Goal: Task Accomplishment & Management: Use online tool/utility

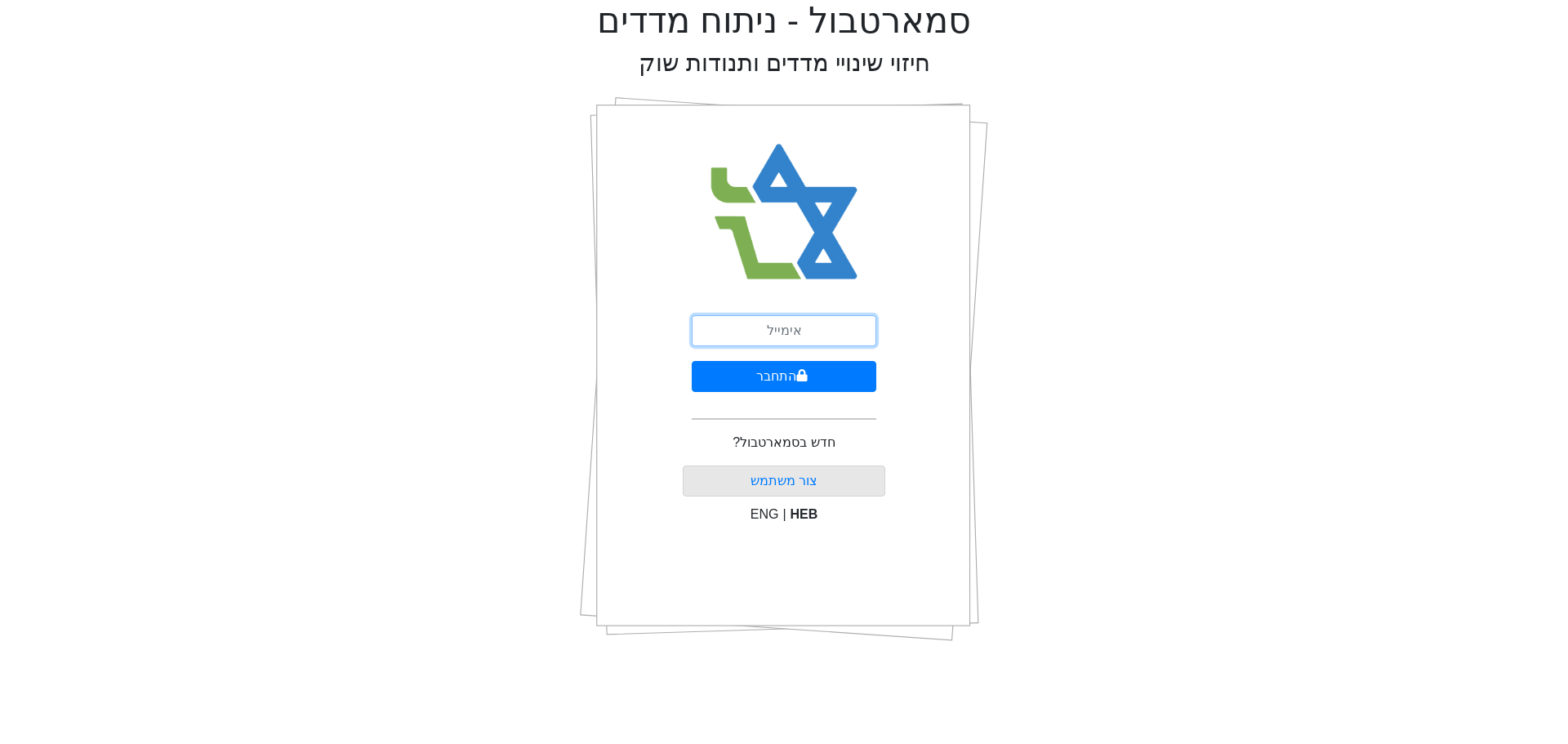
click at [802, 326] on input "email" at bounding box center [784, 331] width 185 height 31
type input "[EMAIL_ADDRESS][DOMAIN_NAME]"
click at [808, 377] on button "התחבר" at bounding box center [784, 377] width 185 height 31
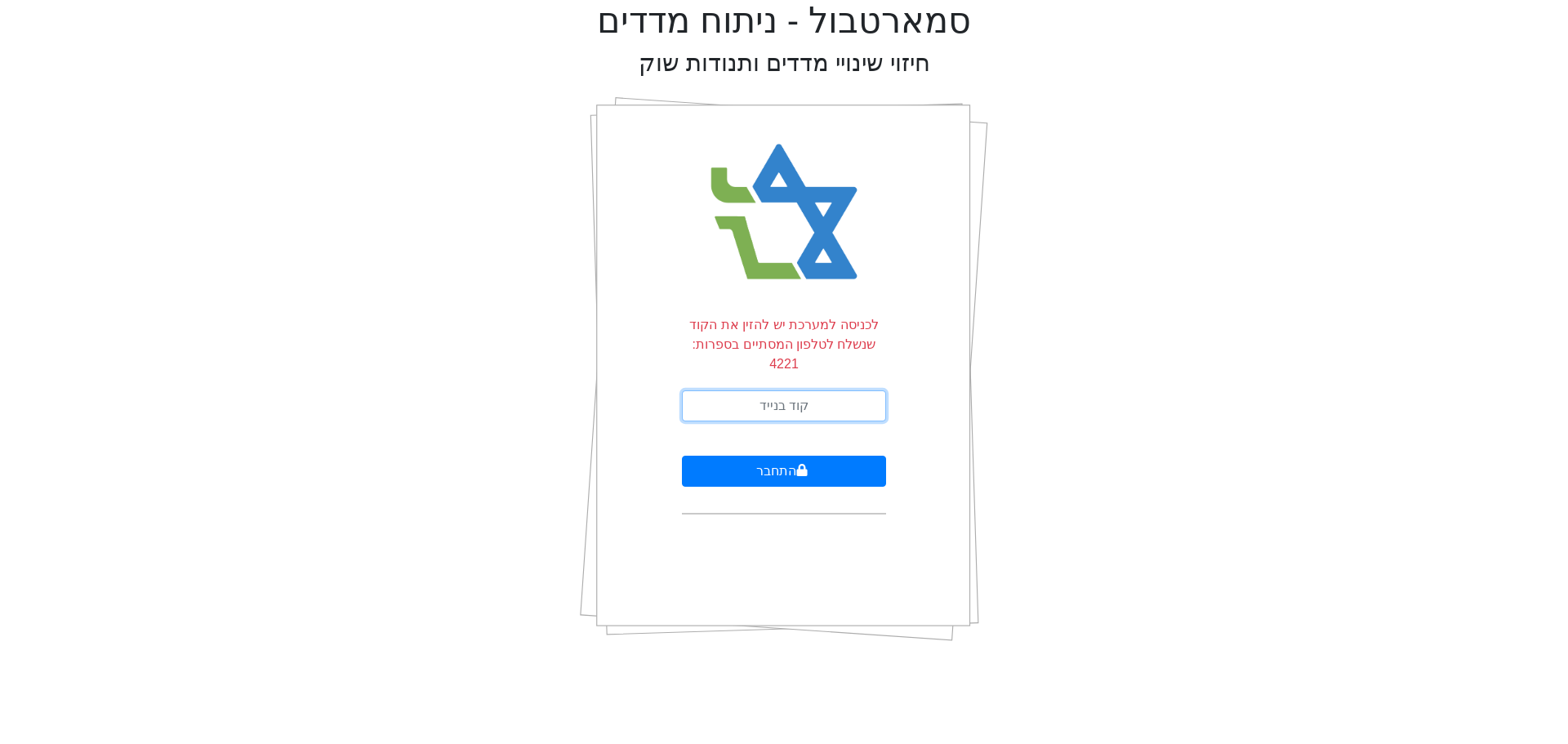
click at [764, 399] on input "text" at bounding box center [784, 406] width 204 height 31
click at [1124, 343] on div "סמארטבול - ניתוח מדדים חיזוי שינויי מדדים ותנודות שוק לכניסה למערכת יש להזין את…" at bounding box center [784, 328] width 1543 height 655
click at [784, 390] on input "text" at bounding box center [784, 406] width 204 height 31
click at [1047, 335] on div "סמארטבול - ניתוח מדדים חיזוי שינויי מדדים ותנודות שוק לכניסה למערכת יש להזין את…" at bounding box center [784, 328] width 1543 height 655
click at [822, 390] on input "text" at bounding box center [784, 406] width 204 height 31
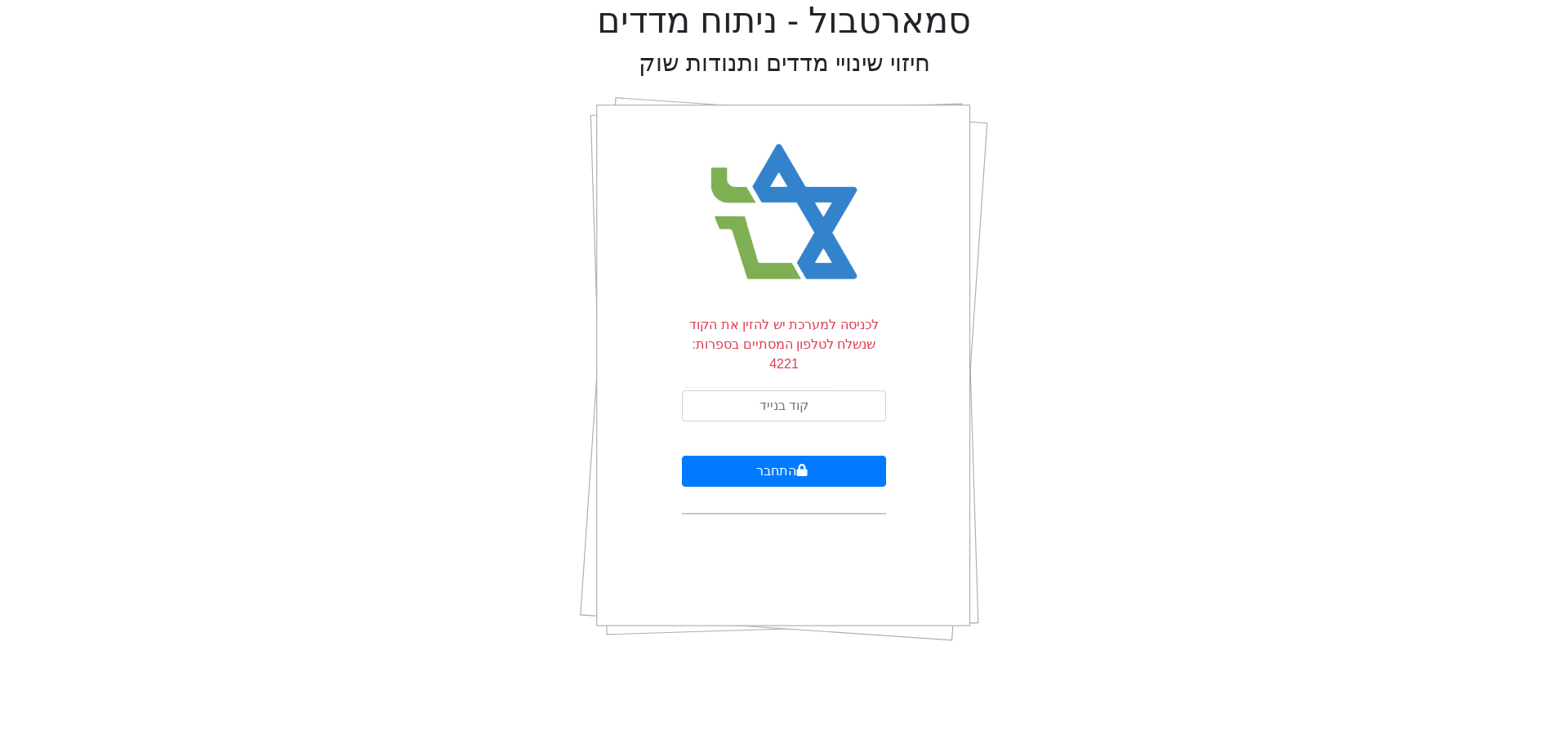
click at [1027, 325] on div "סמארטבול - ניתוח מדדים חיזוי שינויי מדדים ותנודות שוק לכניסה למערכת יש להזין את…" at bounding box center [784, 328] width 1543 height 655
drag, startPoint x: 790, startPoint y: 346, endPoint x: 789, endPoint y: 362, distance: 16.0
click at [790, 350] on p "לכניסה למערכת יש להזין את הקוד שנשלח לטלפון המסתיים בספרות: 4221" at bounding box center [784, 345] width 204 height 59
click at [784, 390] on input "text" at bounding box center [784, 406] width 204 height 31
type input "896822"
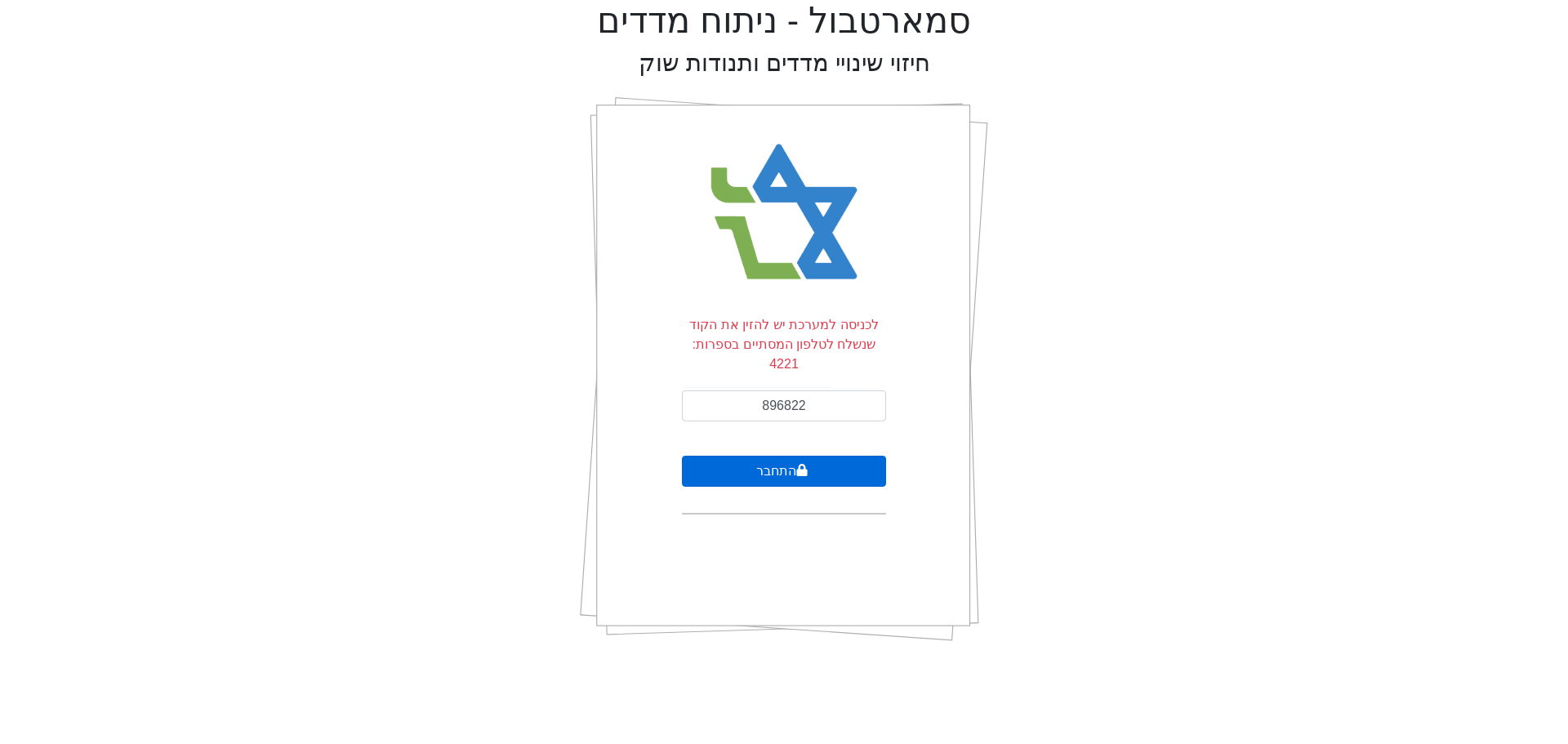
click at [751, 456] on button "התחבר" at bounding box center [784, 472] width 204 height 31
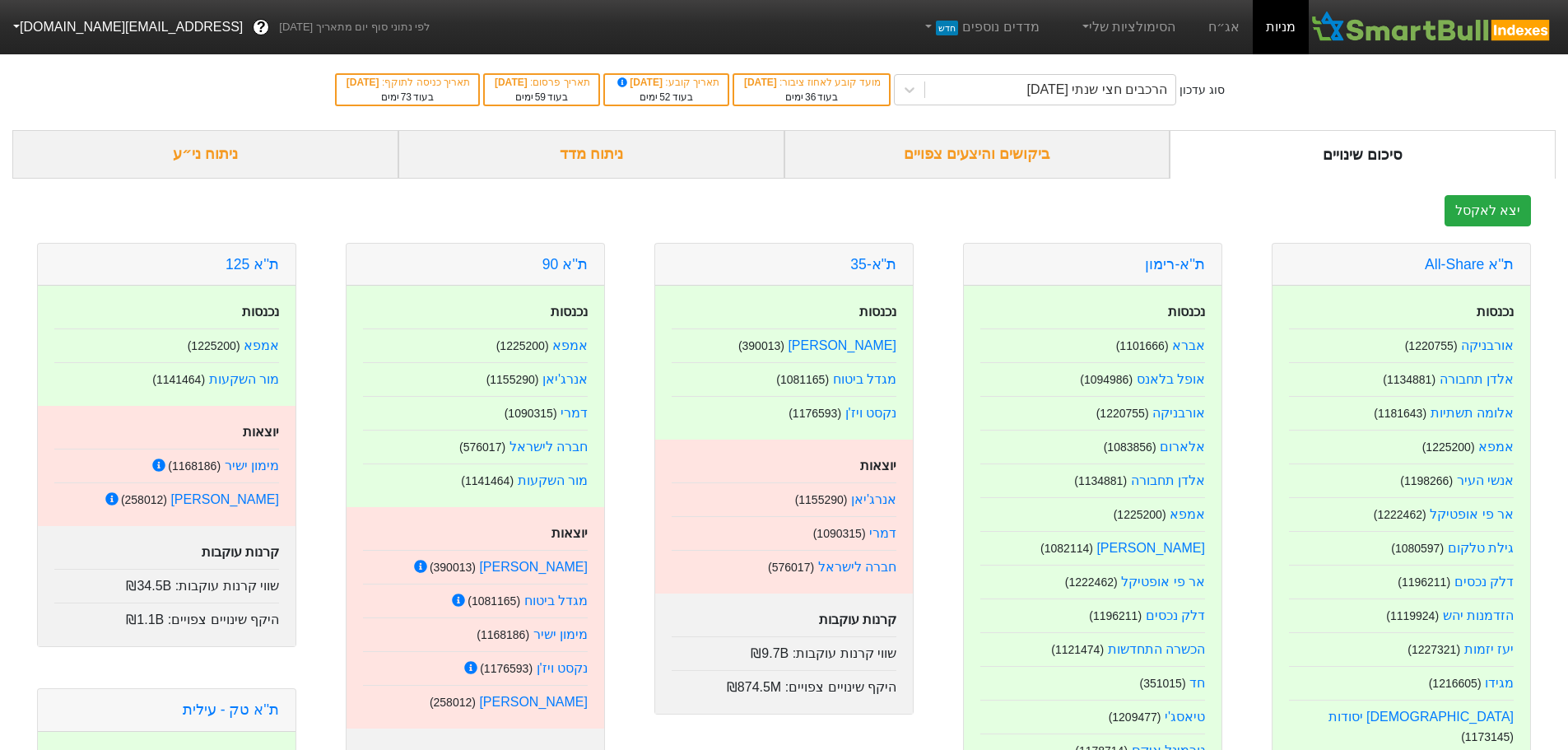
click at [961, 154] on div "ביקושים והיצעים צפויים" at bounding box center [977, 154] width 386 height 48
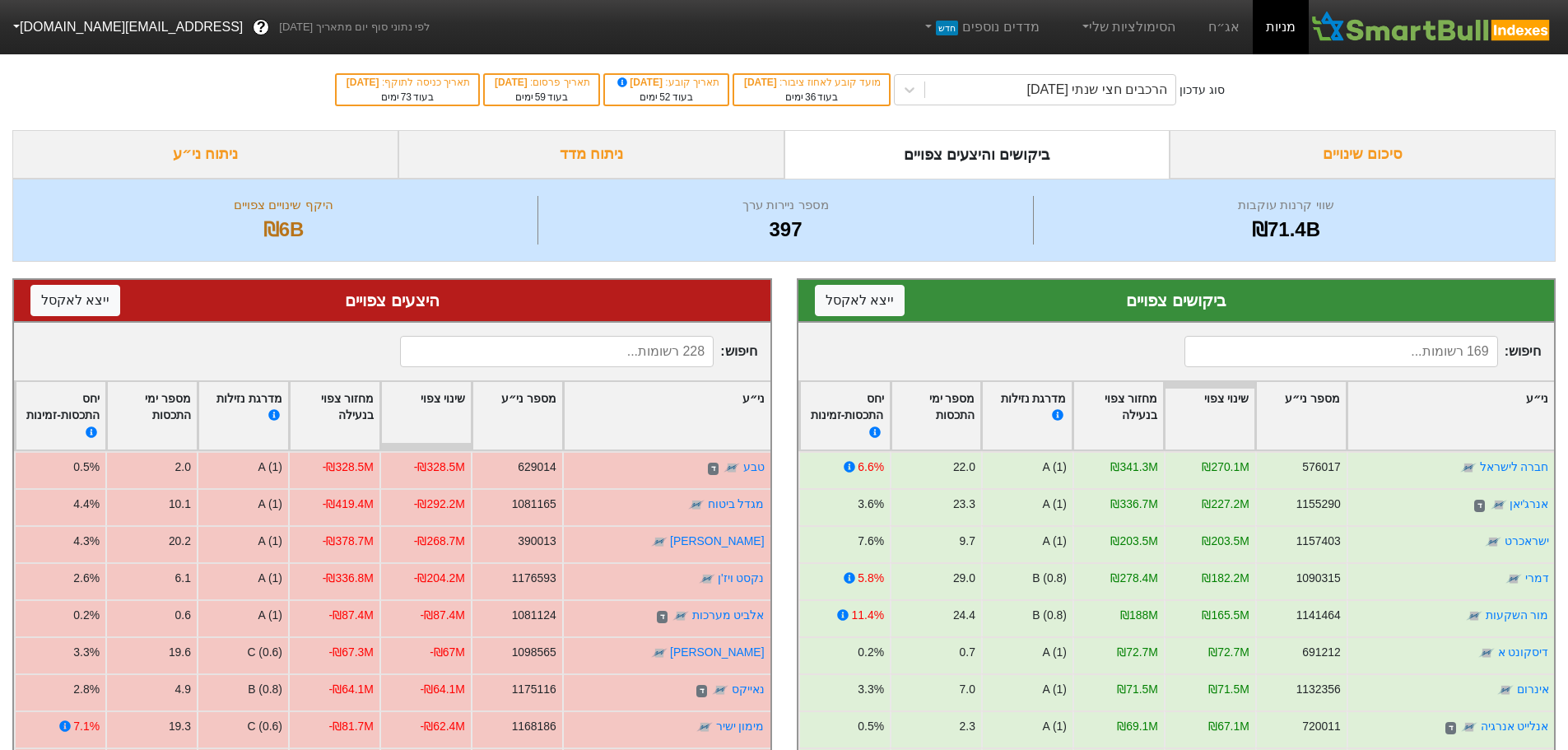
click at [1142, 425] on div "מחזור צפוי בנעילה" at bounding box center [1118, 416] width 89 height 68
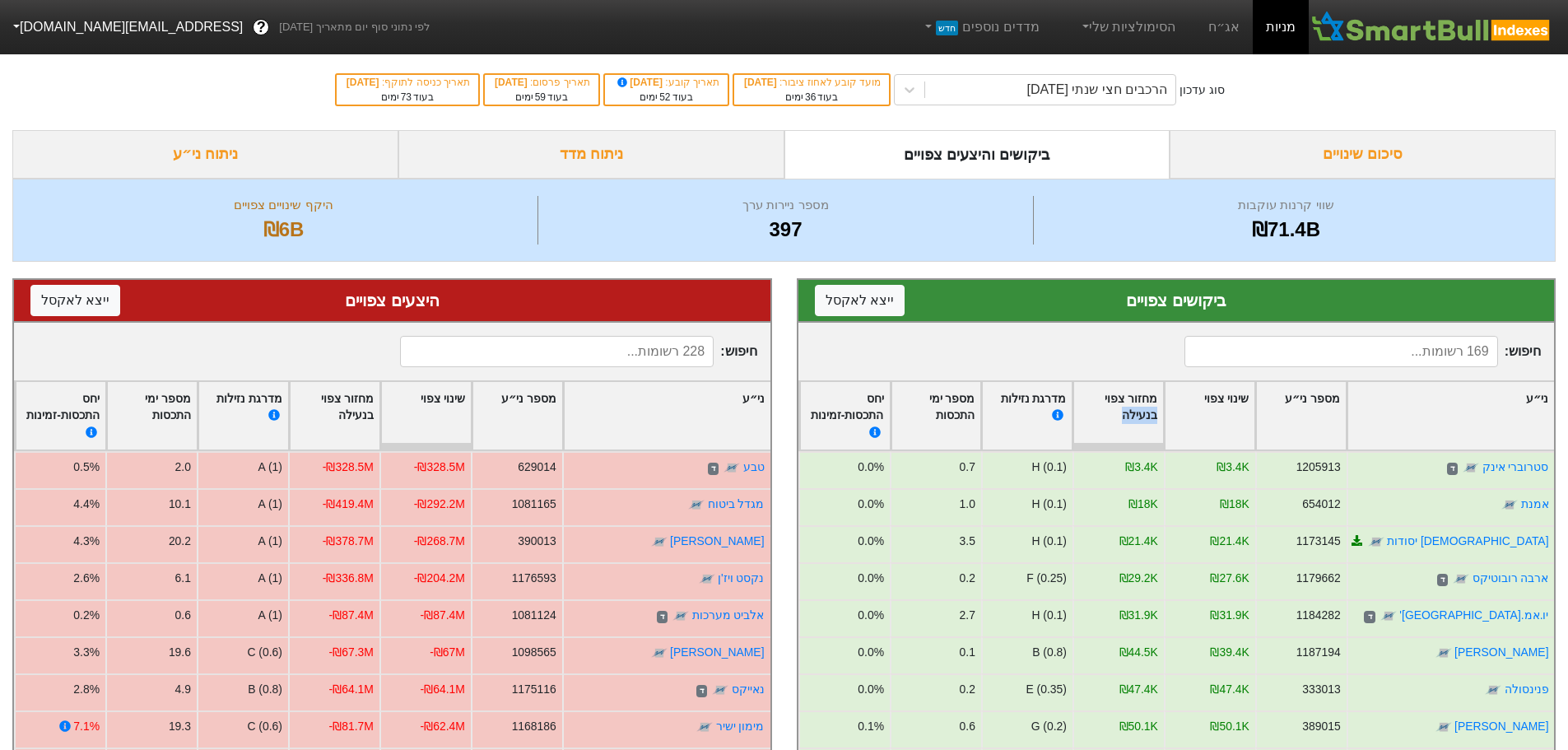
click at [1142, 425] on div "מחזור צפוי בנעילה" at bounding box center [1118, 416] width 89 height 68
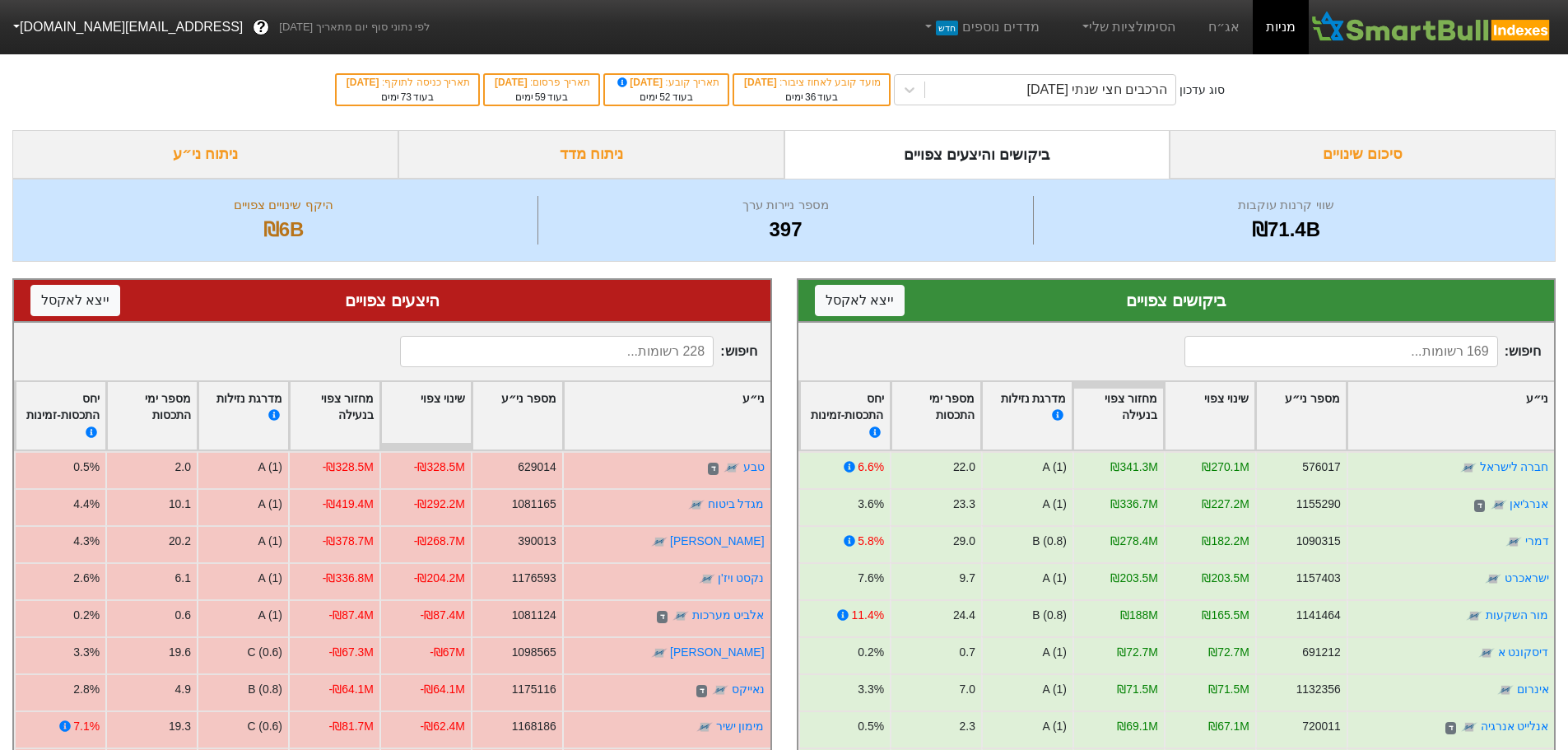
click at [1341, 361] on input at bounding box center [1340, 352] width 313 height 32
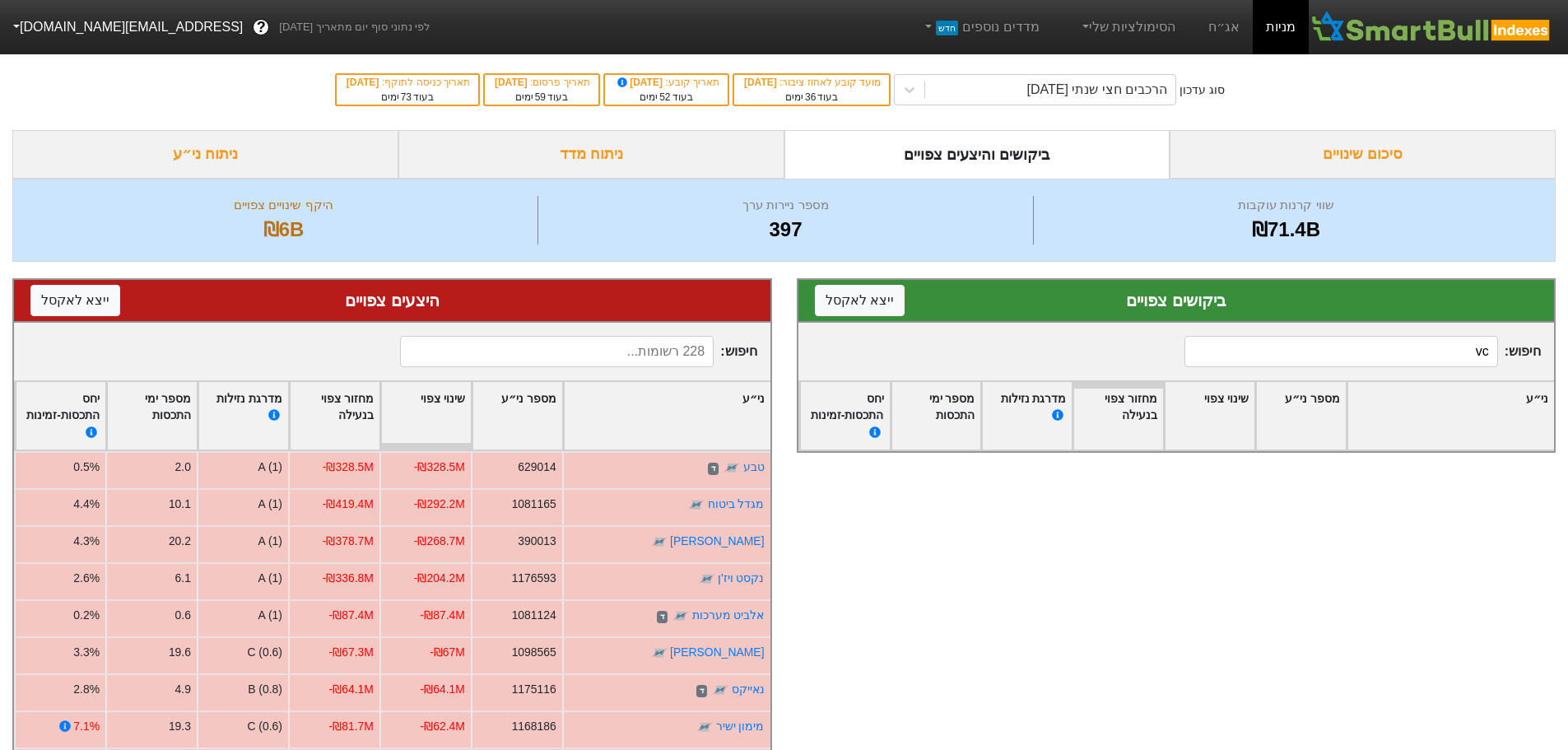
type input "v"
type input "ה"
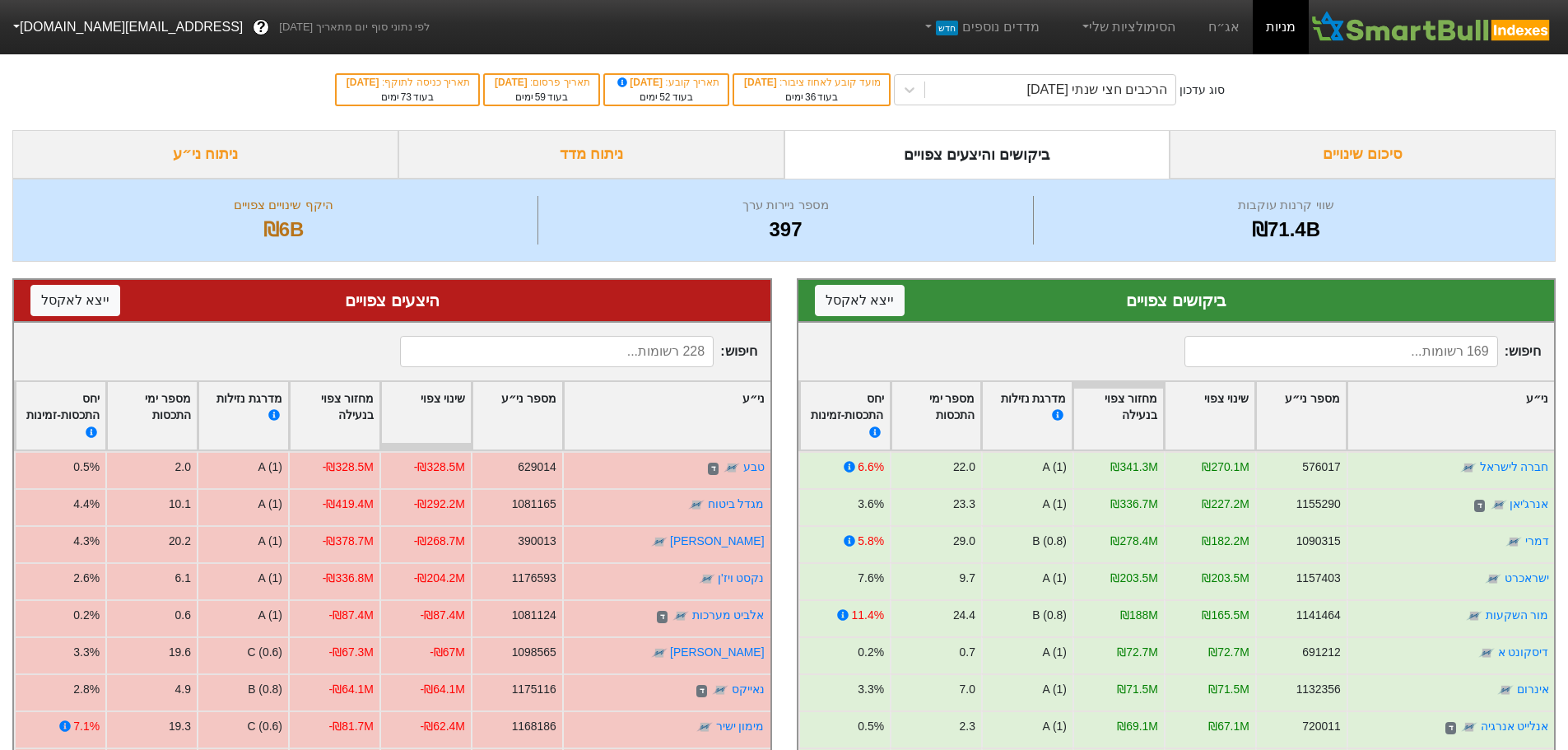
click at [646, 354] on input at bounding box center [556, 352] width 313 height 32
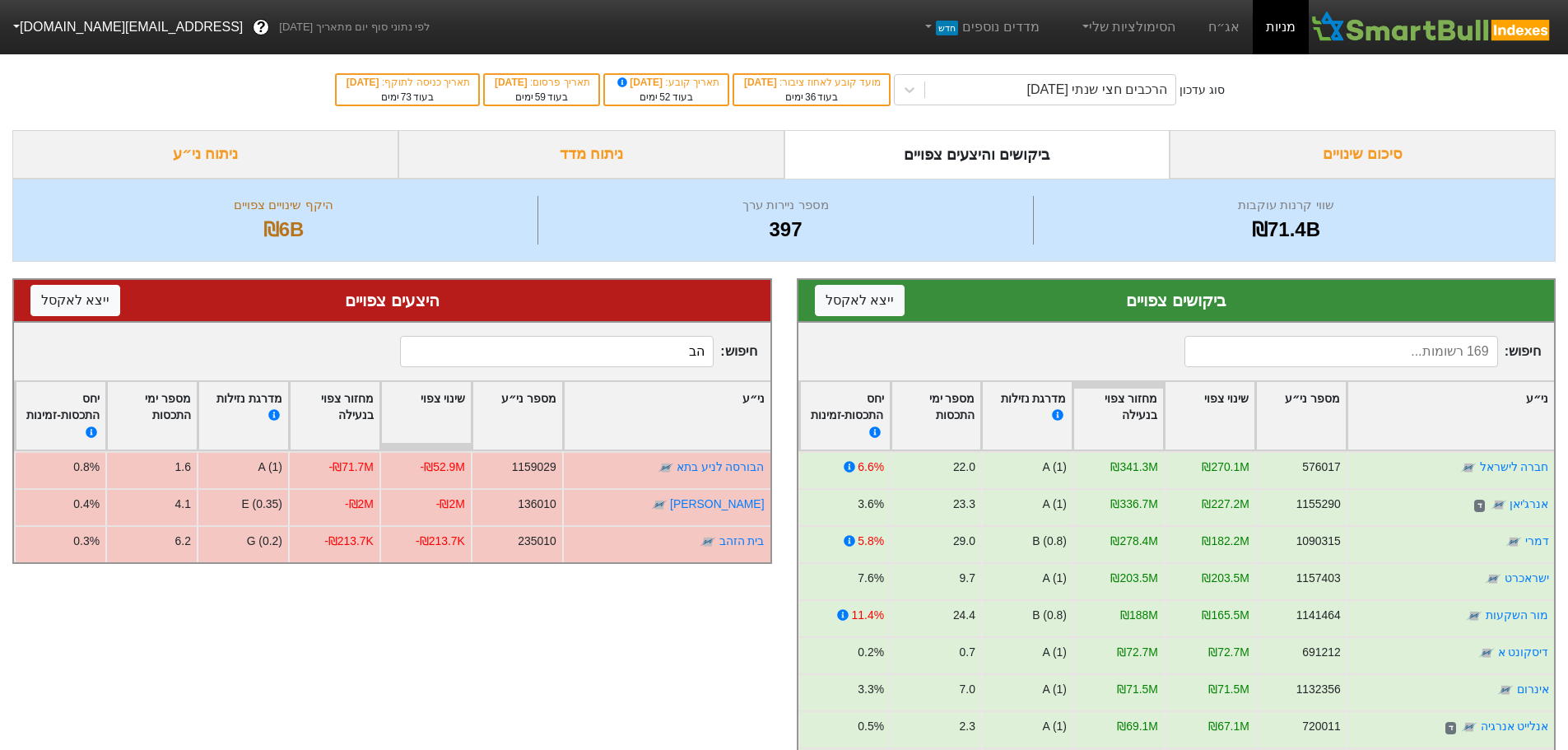
type input "ה"
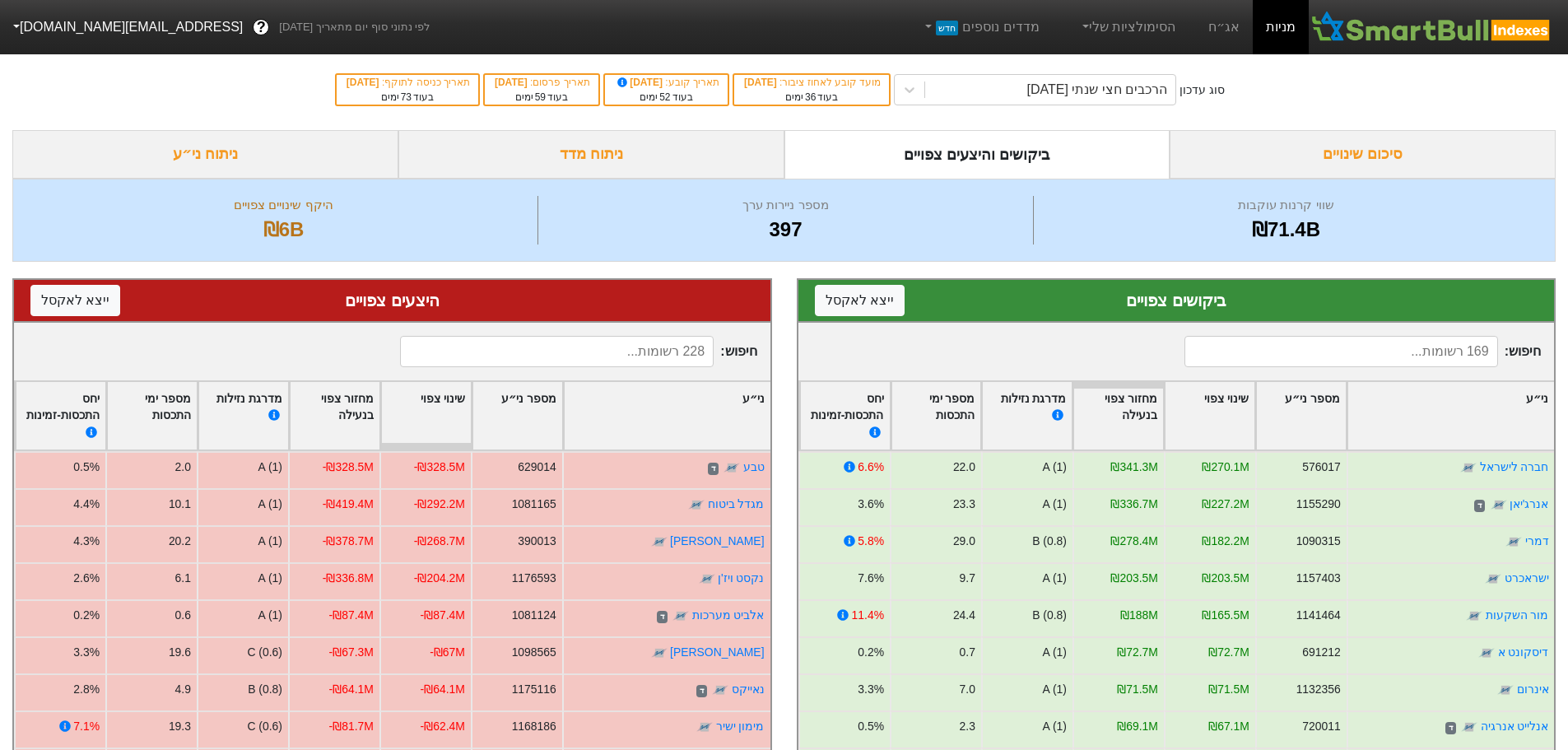
click at [1361, 350] on input at bounding box center [1340, 352] width 313 height 32
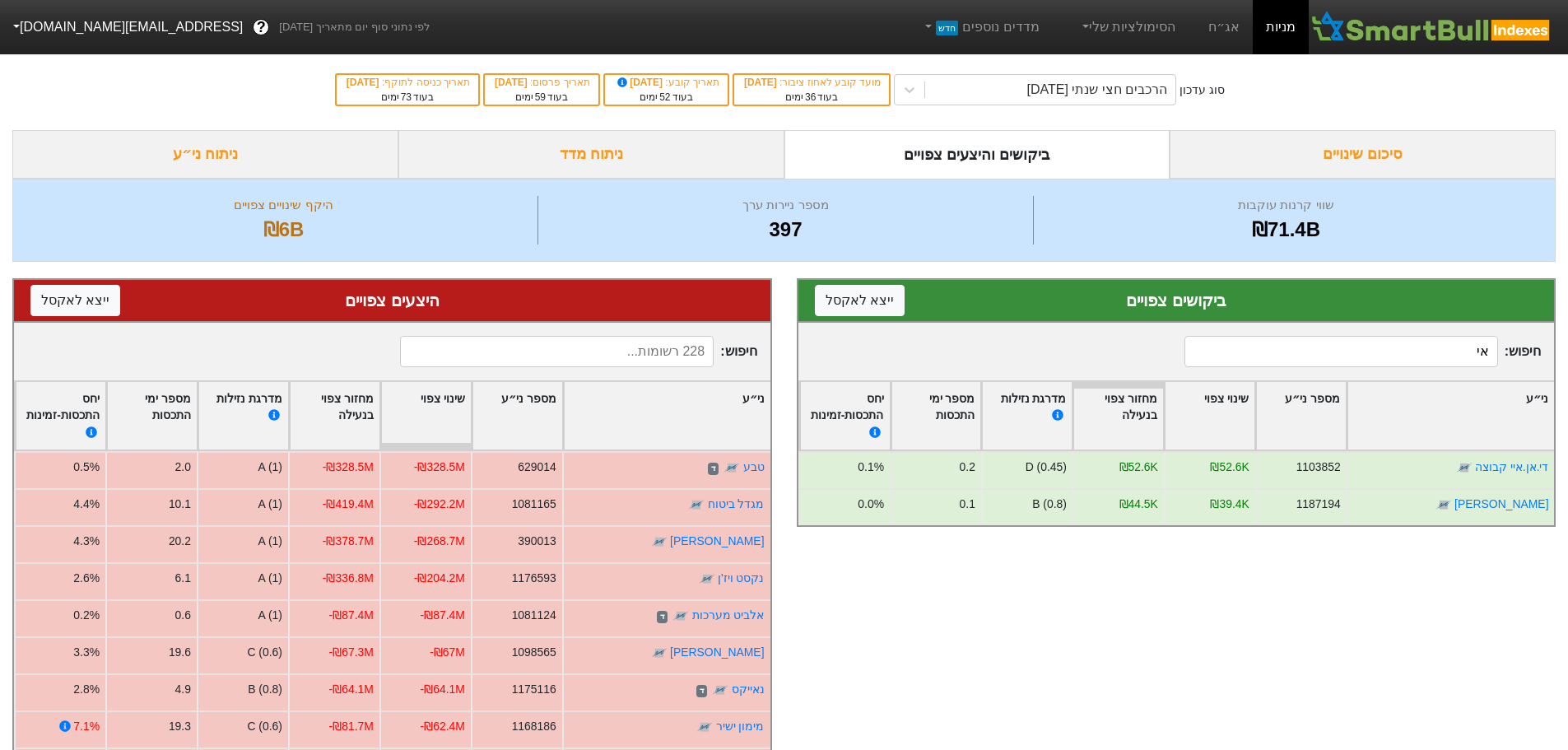
type input "א"
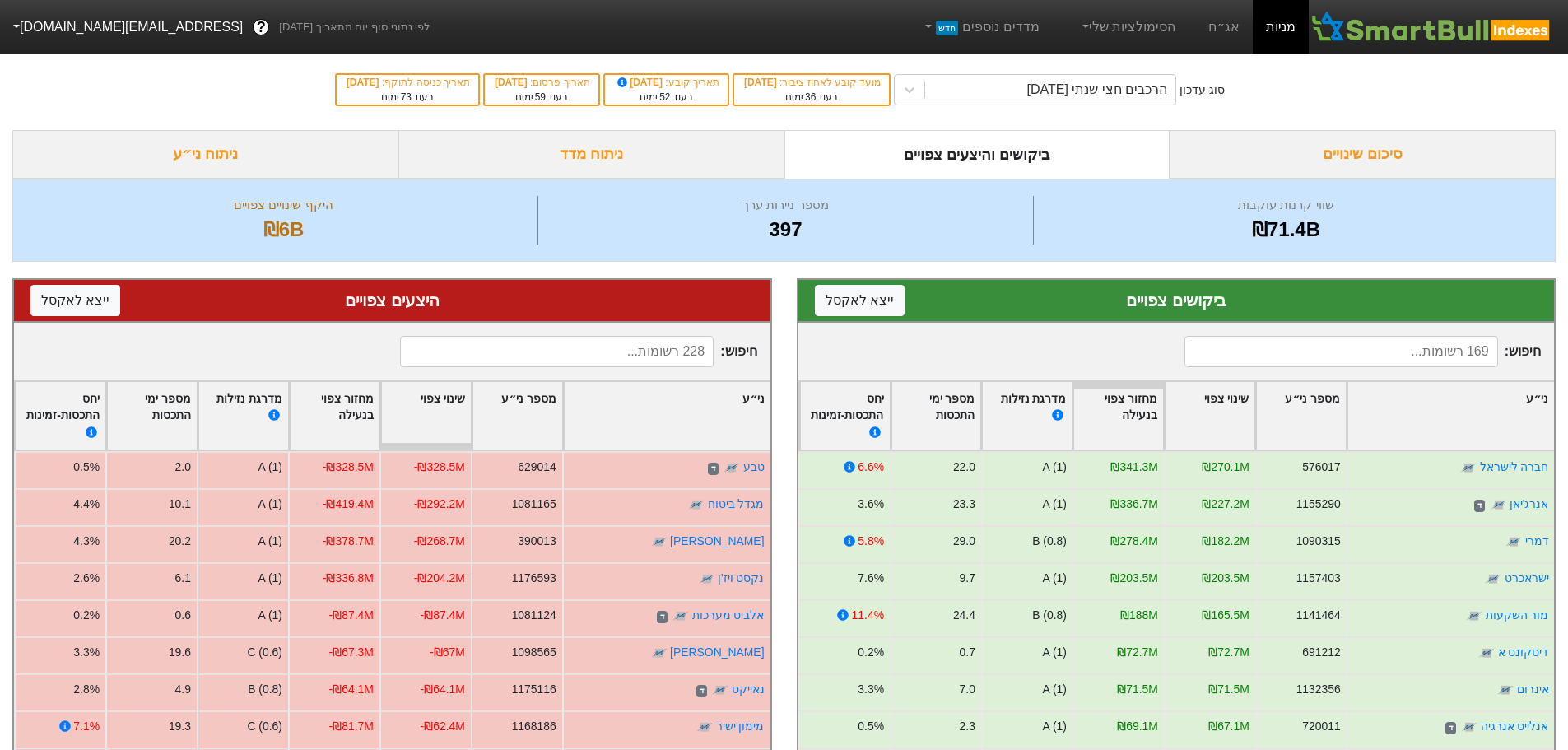
click at [664, 342] on input at bounding box center [556, 352] width 313 height 32
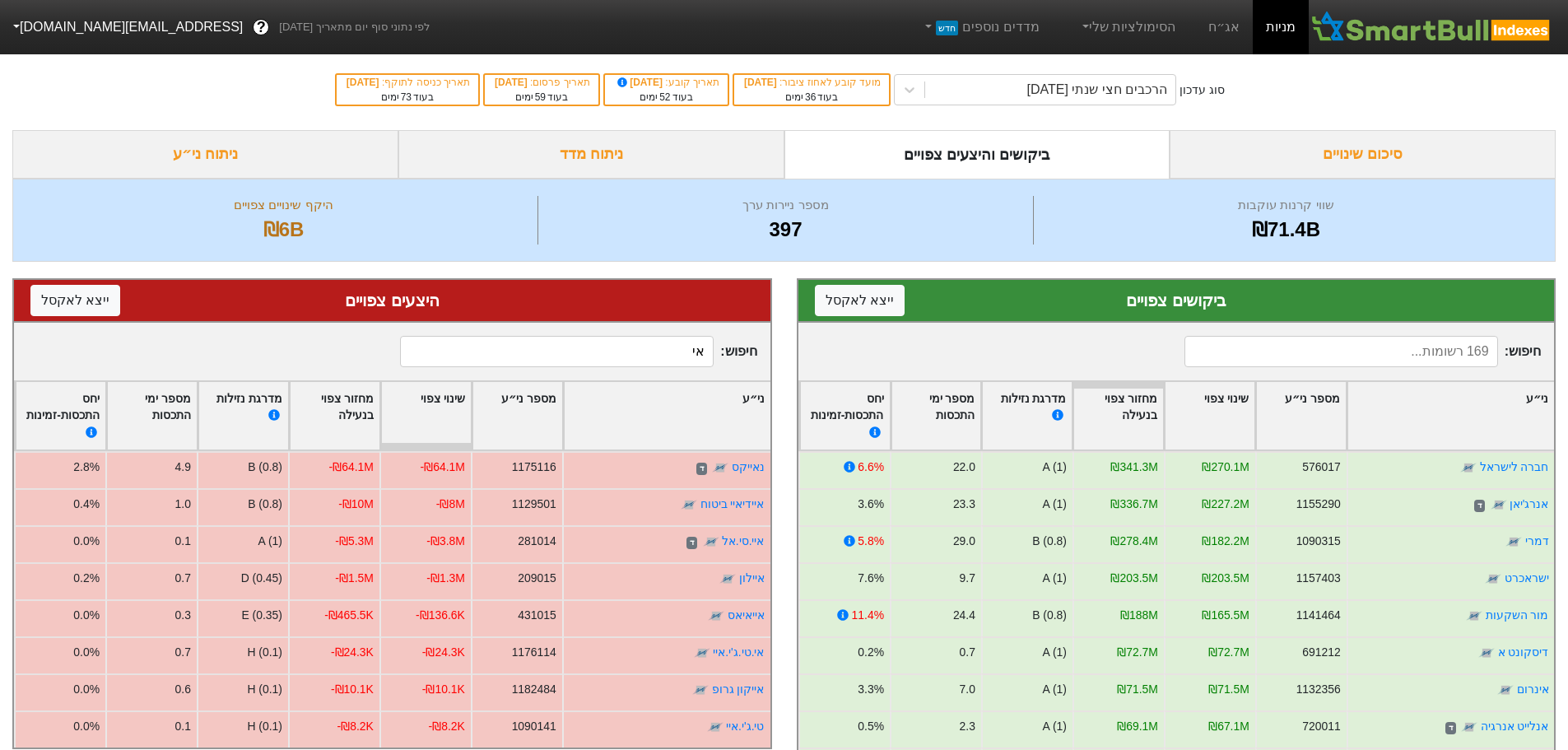
type input "א"
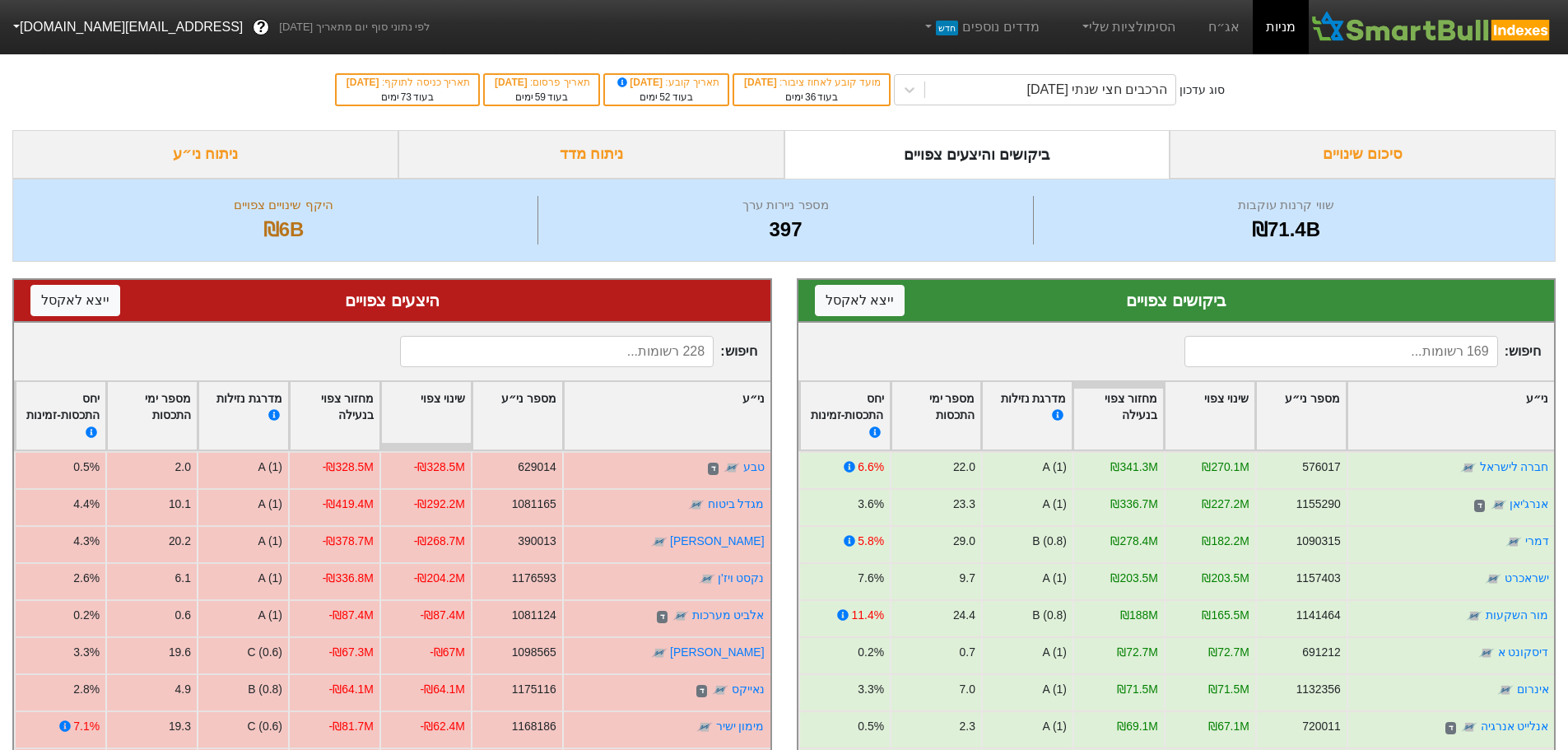
click at [1334, 355] on input at bounding box center [1340, 352] width 313 height 32
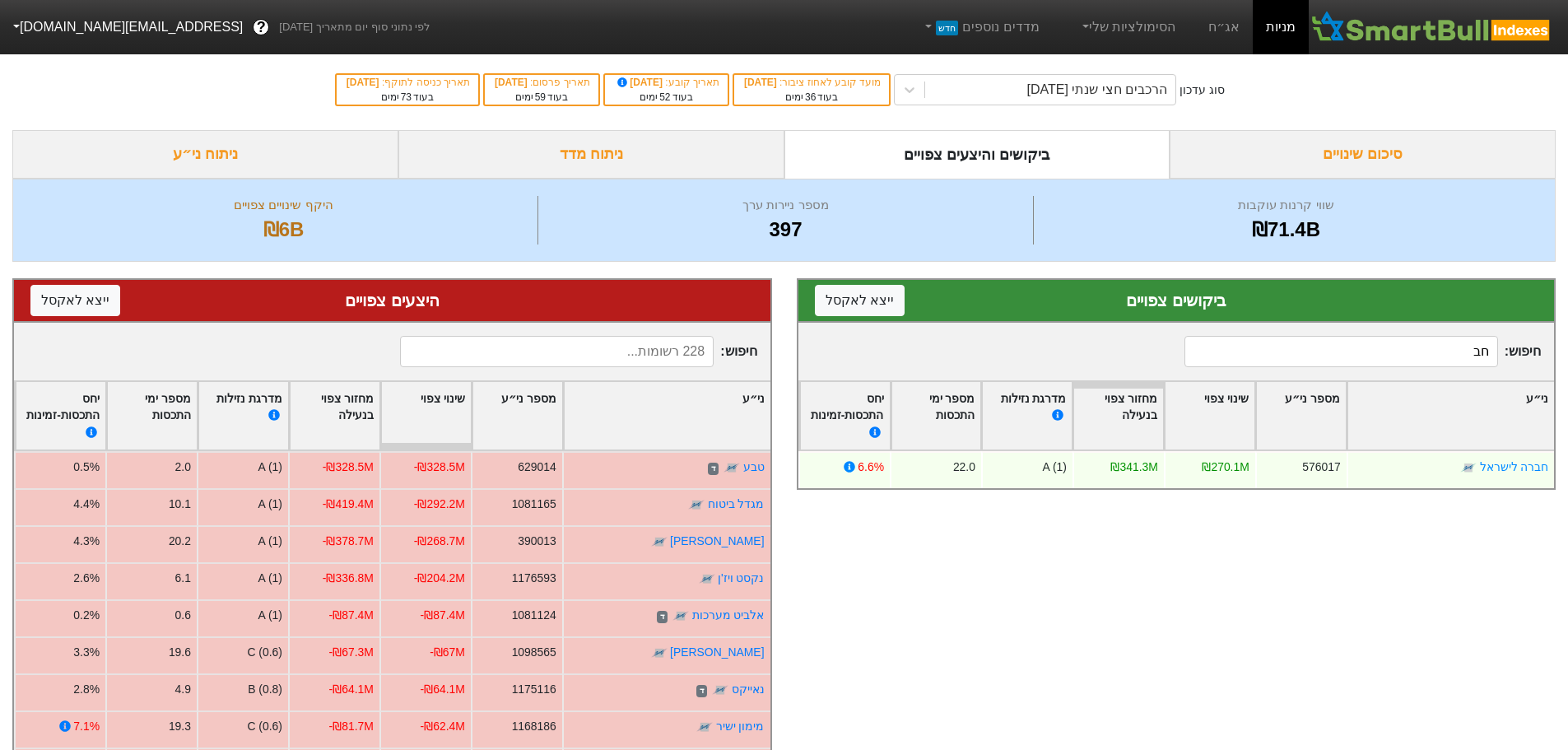
type input "ח"
